Goal: Navigation & Orientation: Find specific page/section

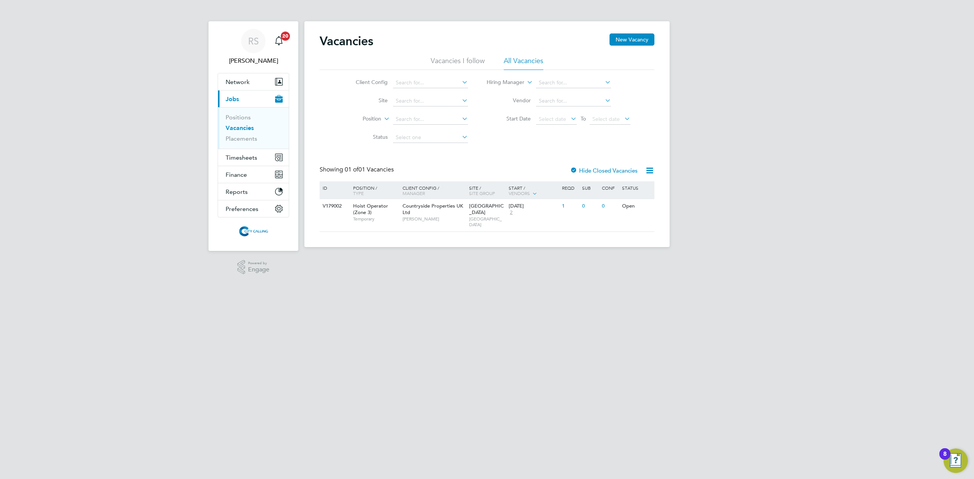
click at [241, 135] on li "Vacancies" at bounding box center [254, 129] width 57 height 11
click at [240, 138] on link "Placements" at bounding box center [242, 138] width 32 height 7
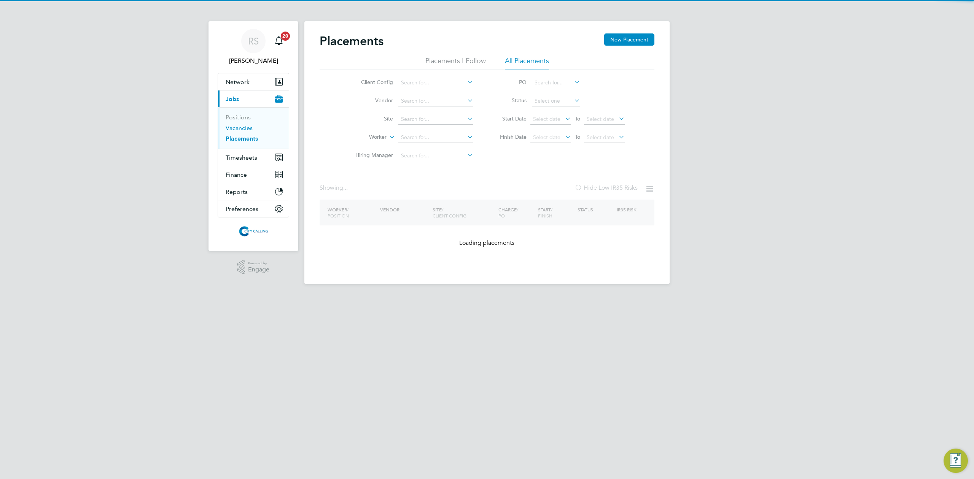
click at [239, 127] on link "Vacancies" at bounding box center [239, 127] width 27 height 7
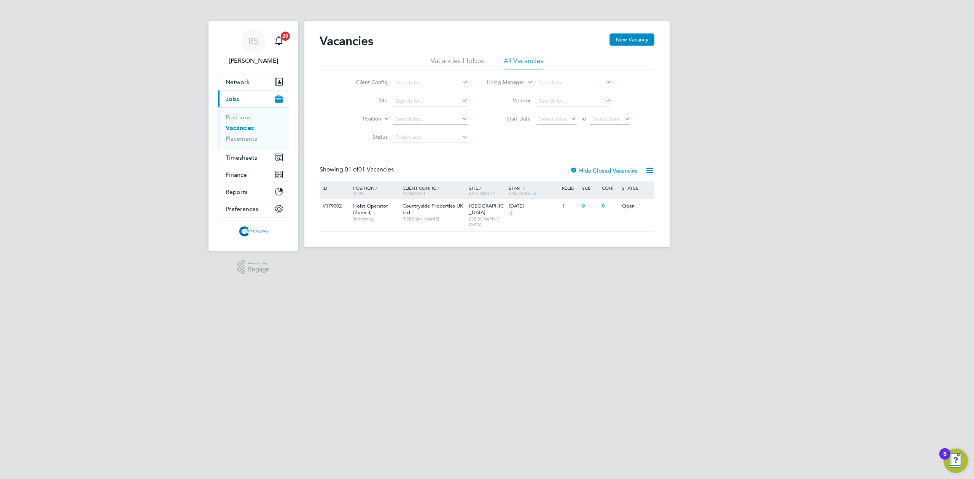
click at [241, 129] on link "Vacancies" at bounding box center [240, 127] width 28 height 7
click at [239, 113] on ul "Positions Vacancies Placements" at bounding box center [253, 127] width 71 height 41
click at [240, 119] on link "Positions" at bounding box center [238, 117] width 25 height 7
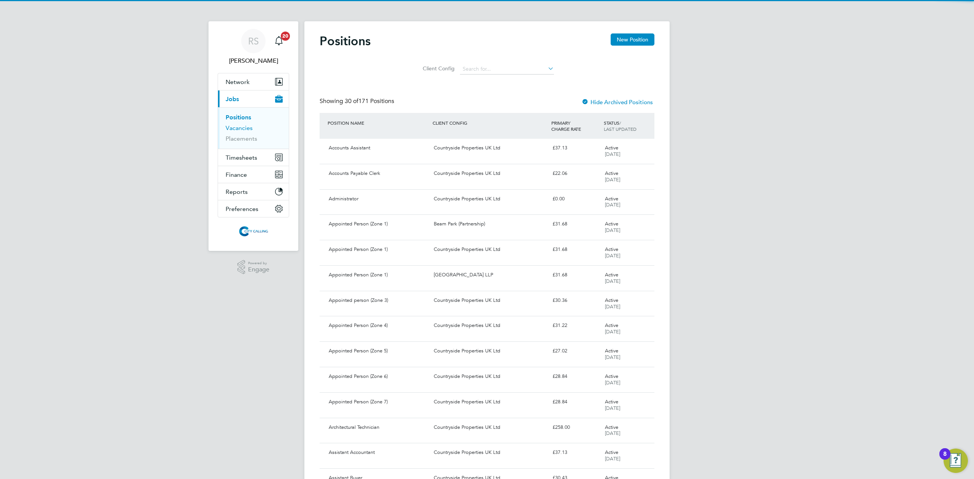
click at [238, 128] on link "Vacancies" at bounding box center [239, 127] width 27 height 7
